Goal: Transaction & Acquisition: Purchase product/service

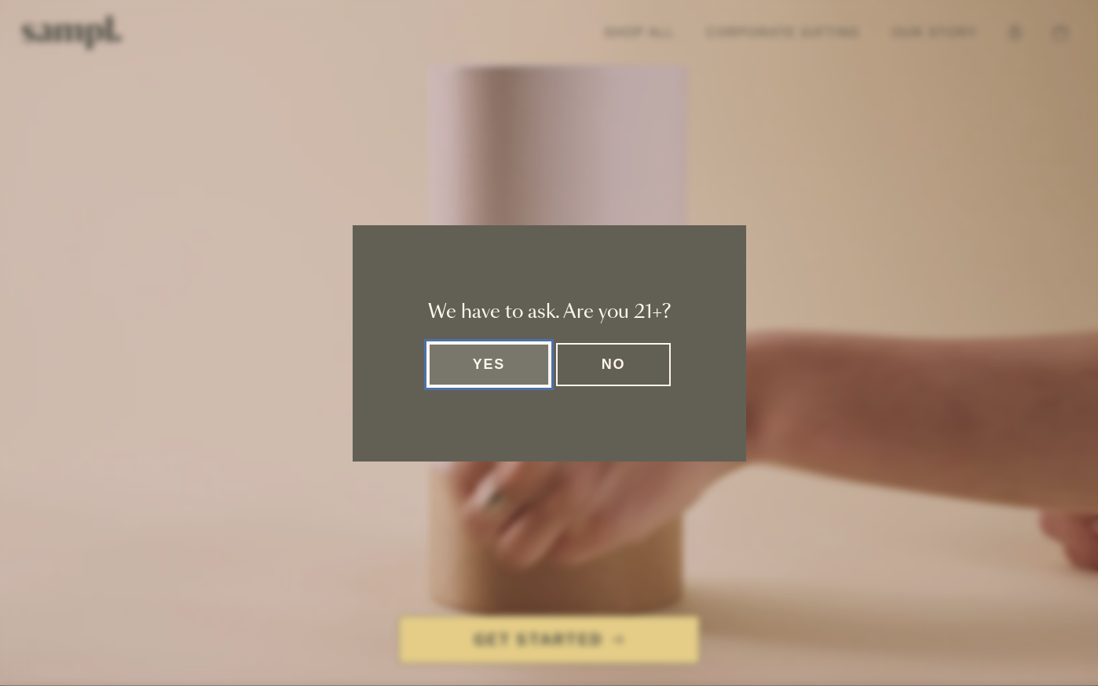
click at [520, 379] on button "Yes" at bounding box center [489, 364] width 122 height 43
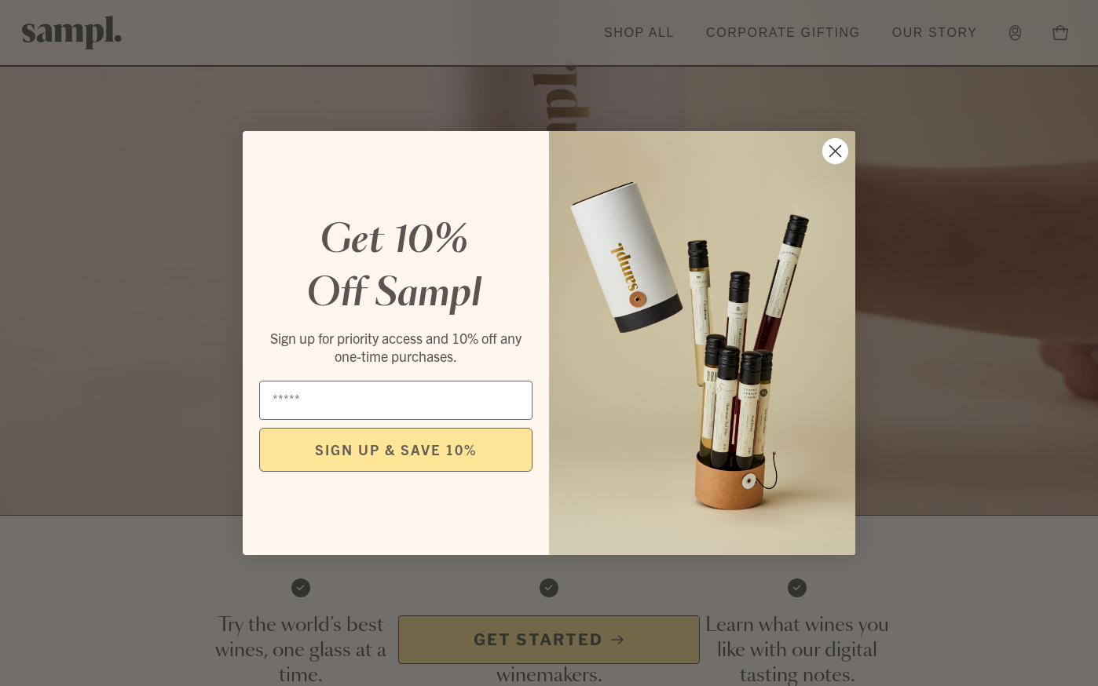
scroll to position [172, 0]
click at [842, 152] on circle "Close dialog" at bounding box center [835, 151] width 26 height 26
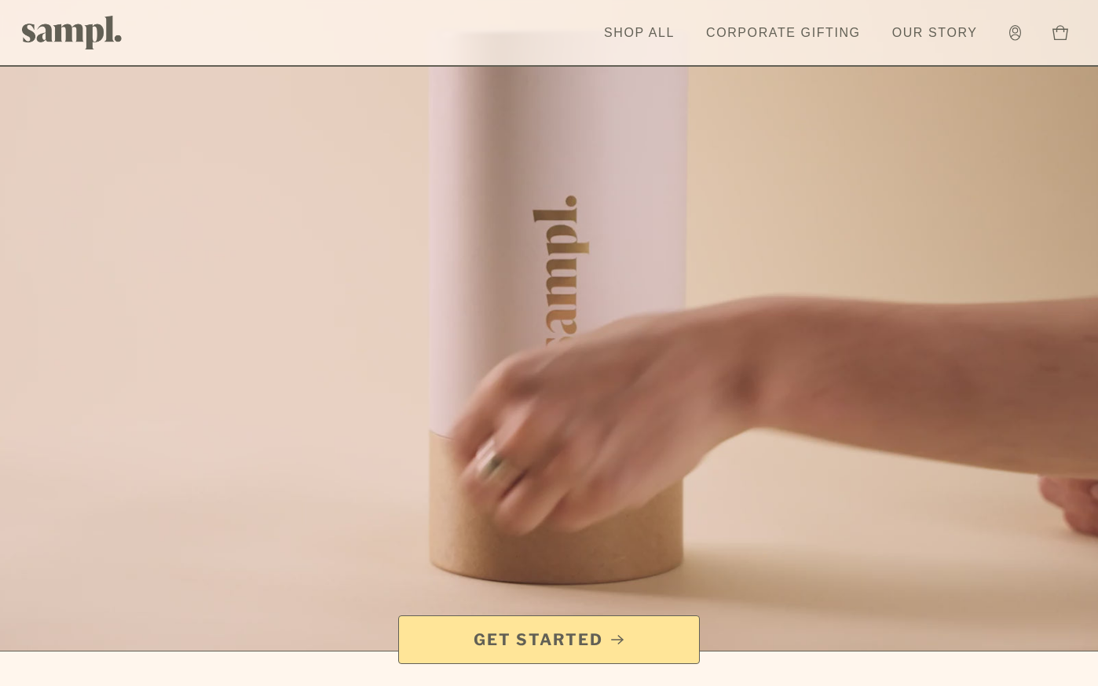
scroll to position [34, 0]
click at [619, 30] on link "Shop All" at bounding box center [639, 33] width 86 height 35
